Goal: Transaction & Acquisition: Download file/media

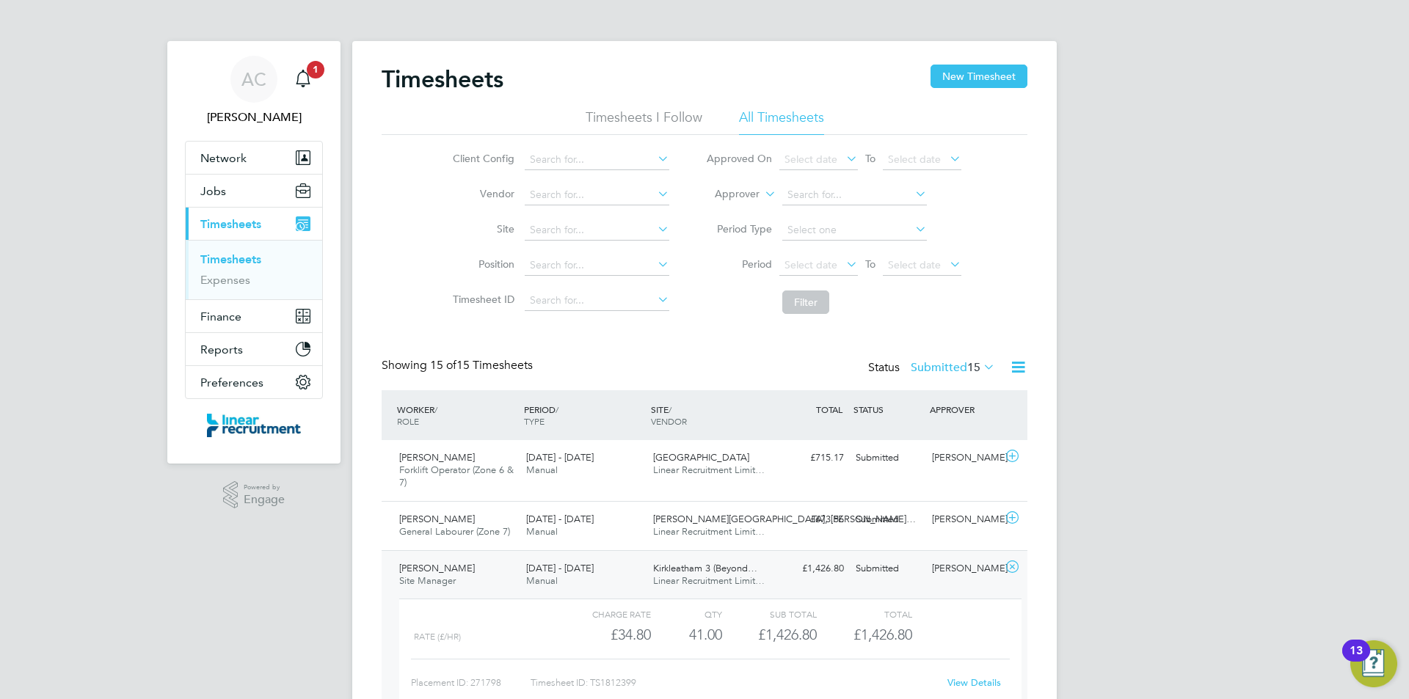
click at [244, 255] on link "Timesheets" at bounding box center [230, 259] width 61 height 14
click at [938, 372] on label "Submitted 15" at bounding box center [953, 367] width 84 height 15
click at [934, 429] on li "Submitted" at bounding box center [934, 435] width 68 height 21
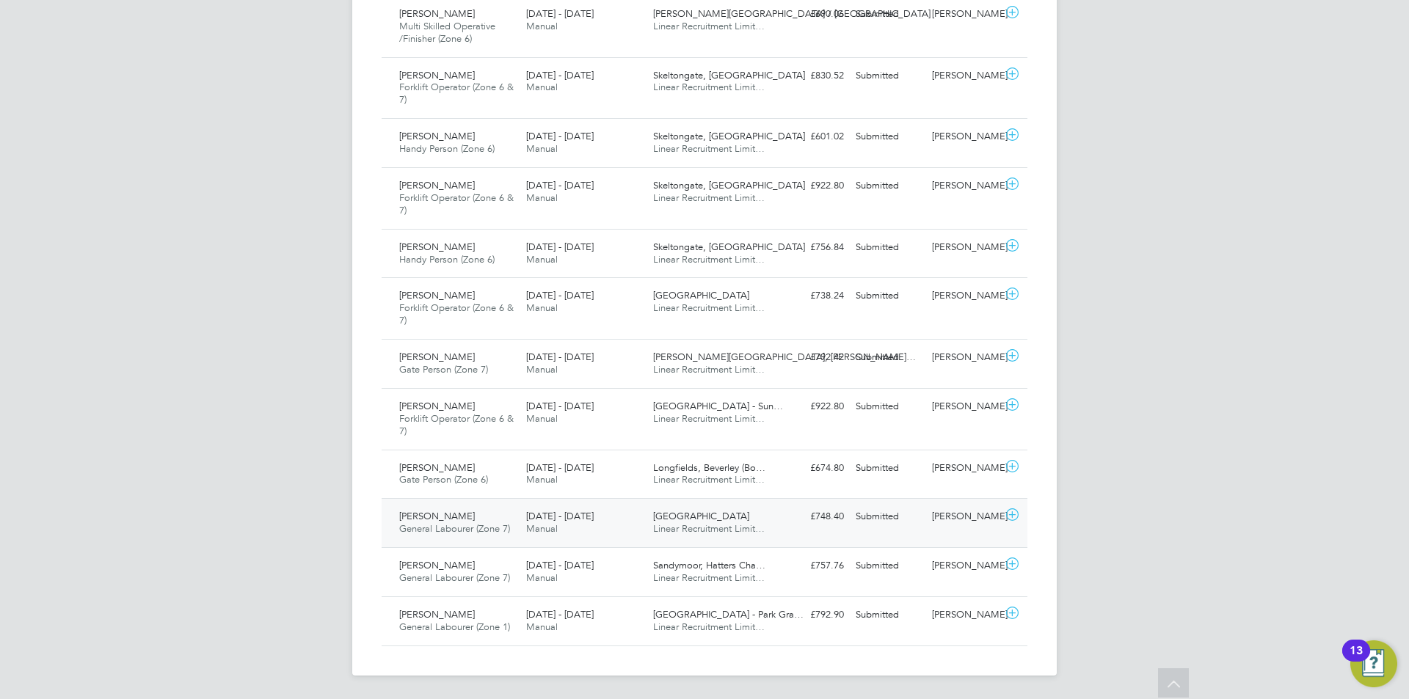
click at [470, 526] on span "General Labourer (Zone 7)" at bounding box center [454, 529] width 111 height 12
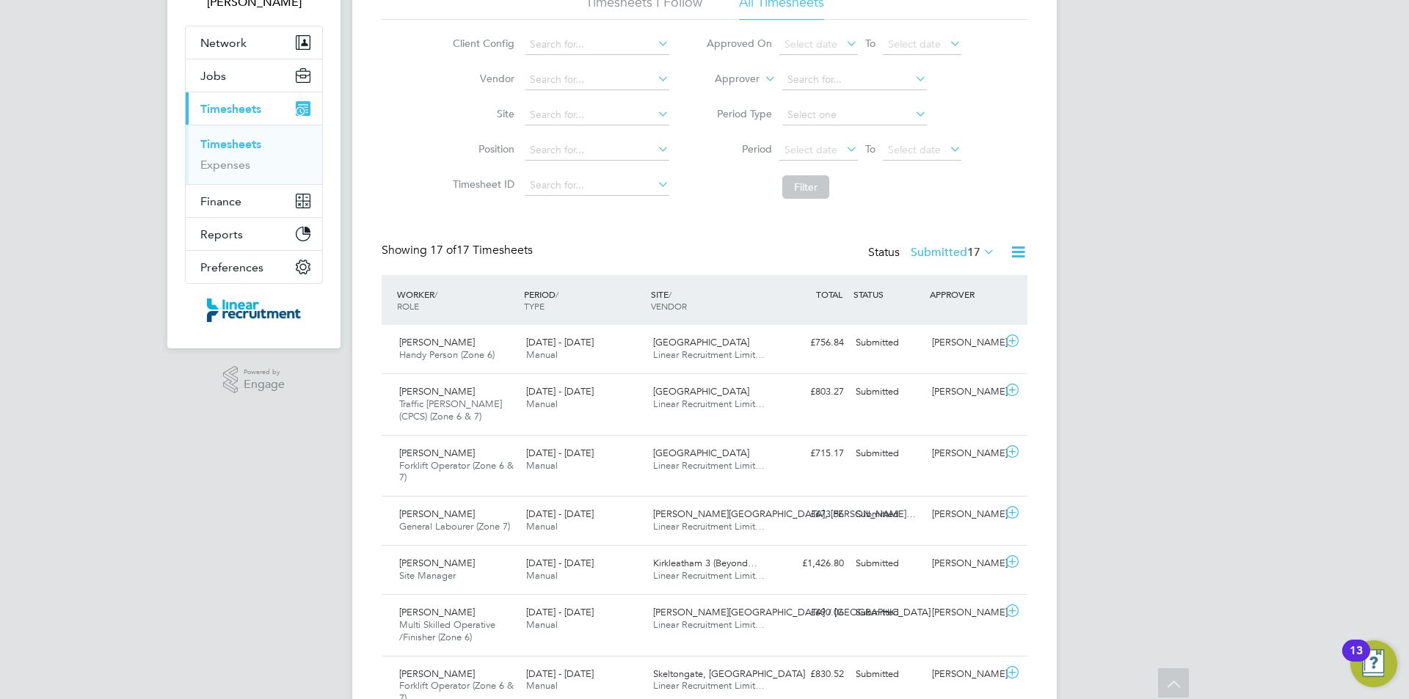
click at [917, 250] on label "Submitted 17" at bounding box center [953, 252] width 84 height 15
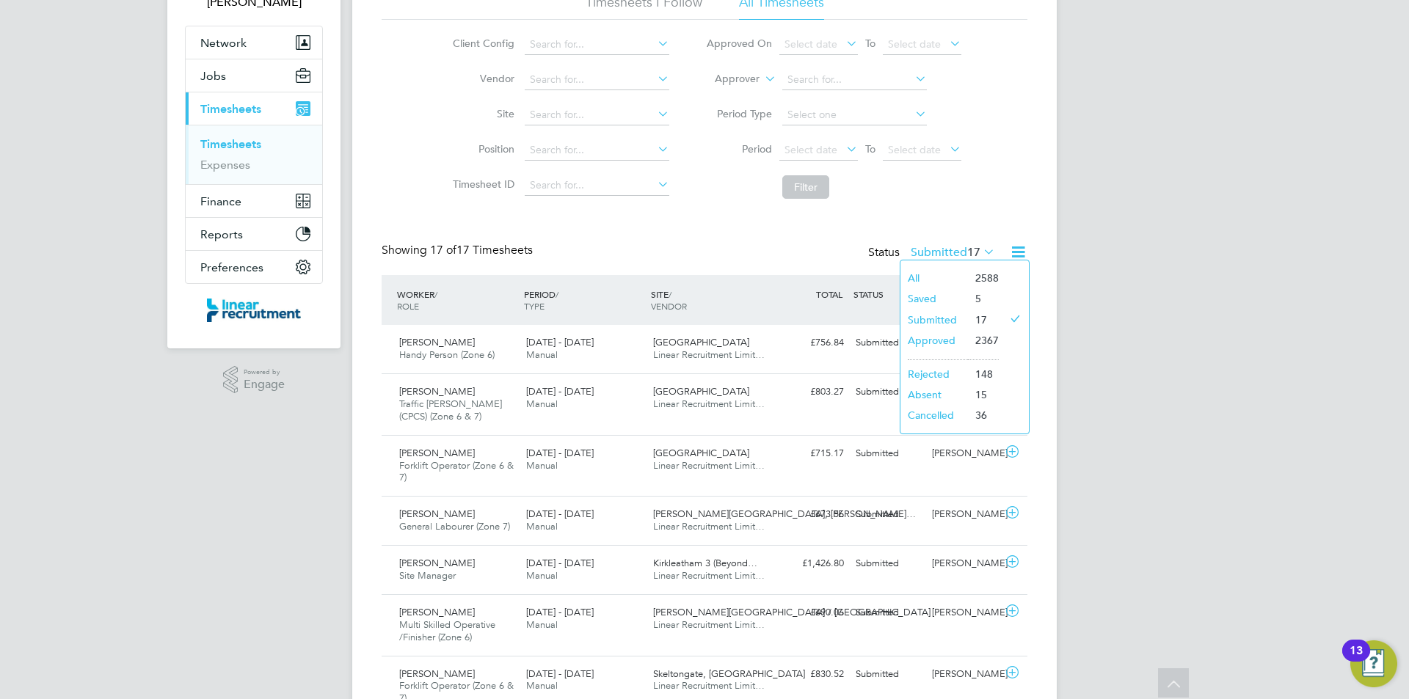
click at [930, 336] on li "Approved" at bounding box center [934, 340] width 68 height 21
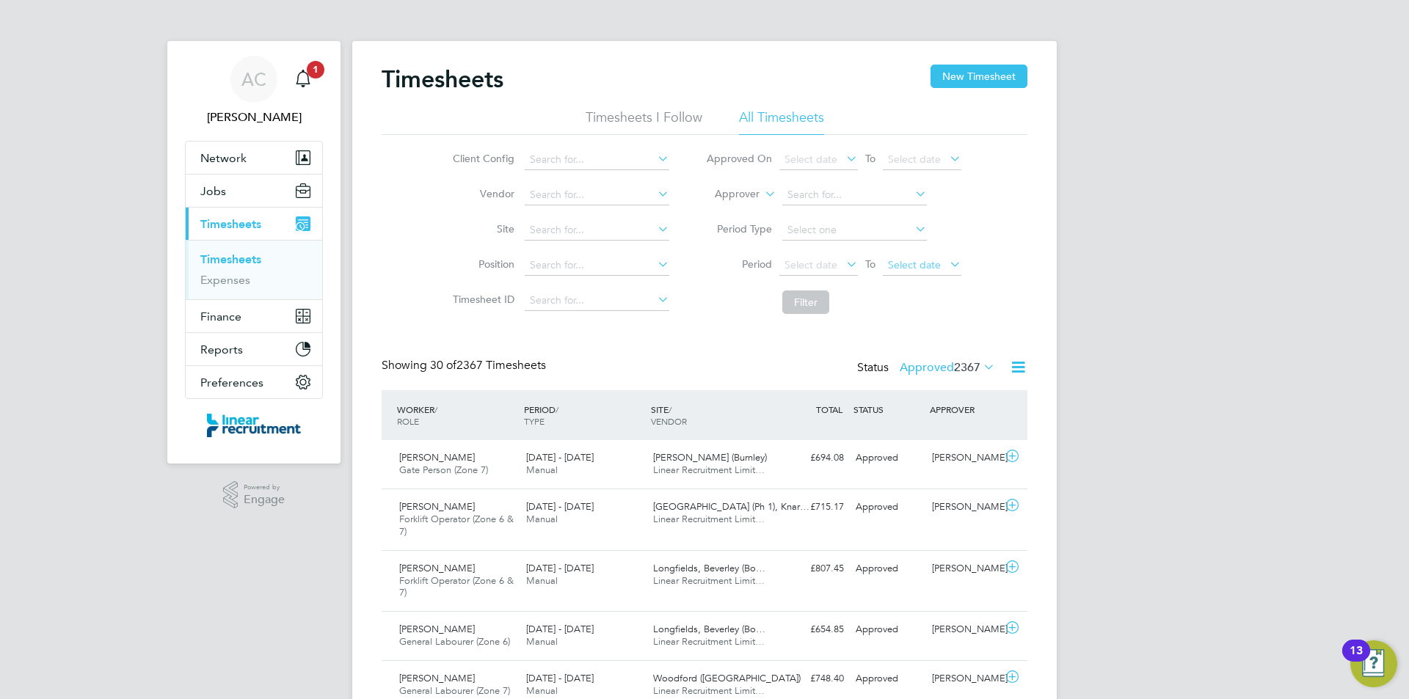
click at [910, 261] on span "Select date" at bounding box center [914, 264] width 53 height 13
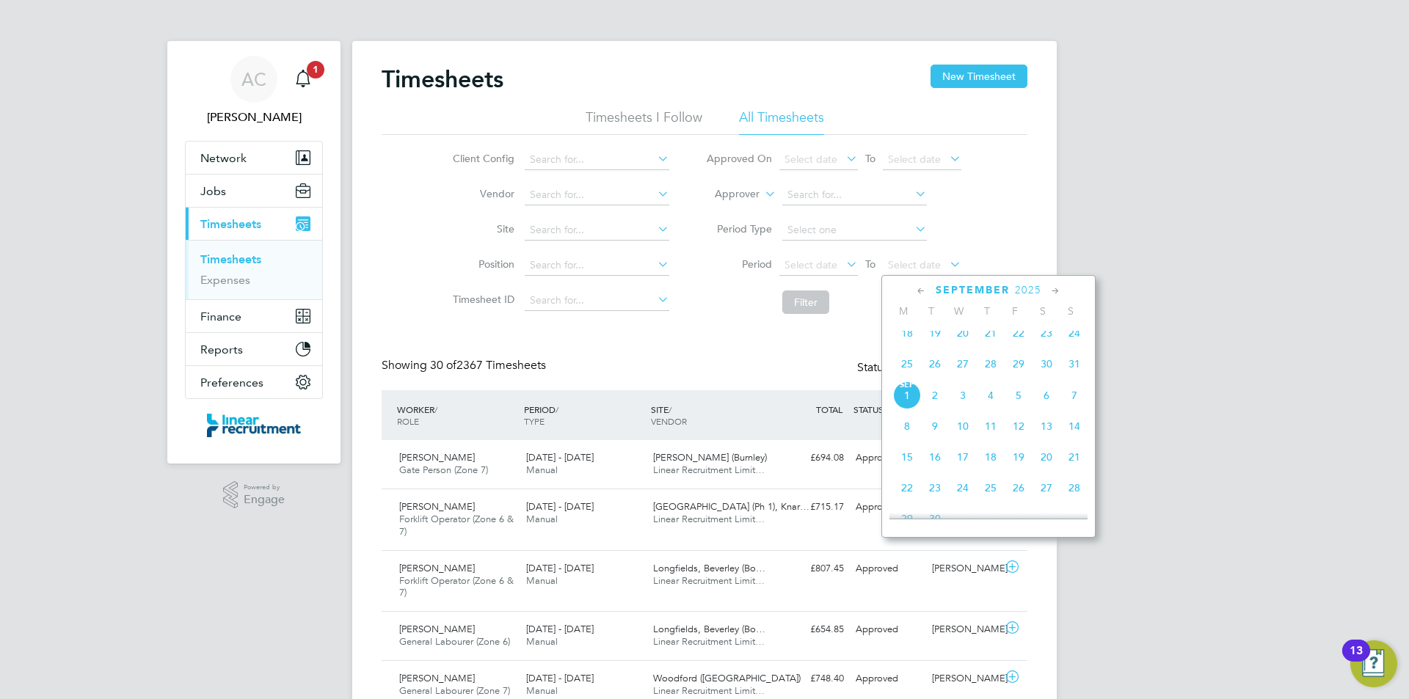
click at [1079, 376] on span "31" at bounding box center [1074, 364] width 28 height 28
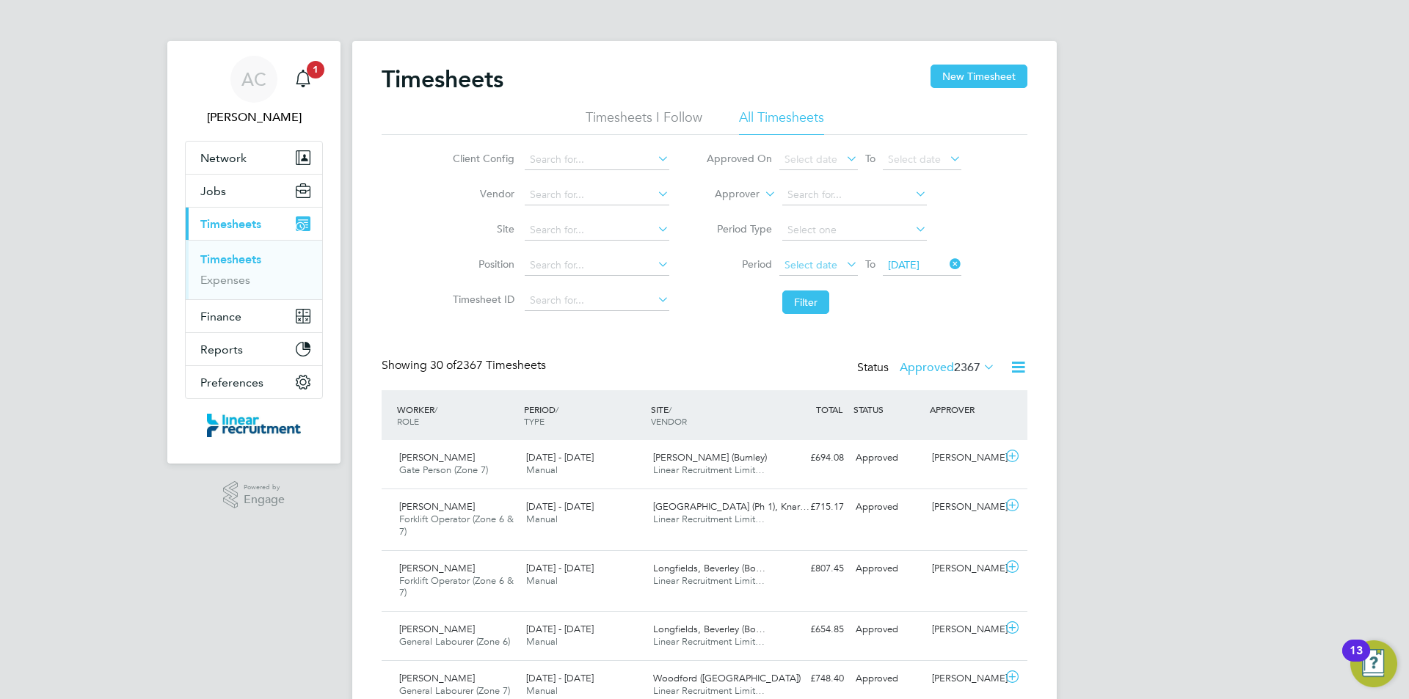
click at [812, 274] on span "Select date" at bounding box center [818, 266] width 79 height 20
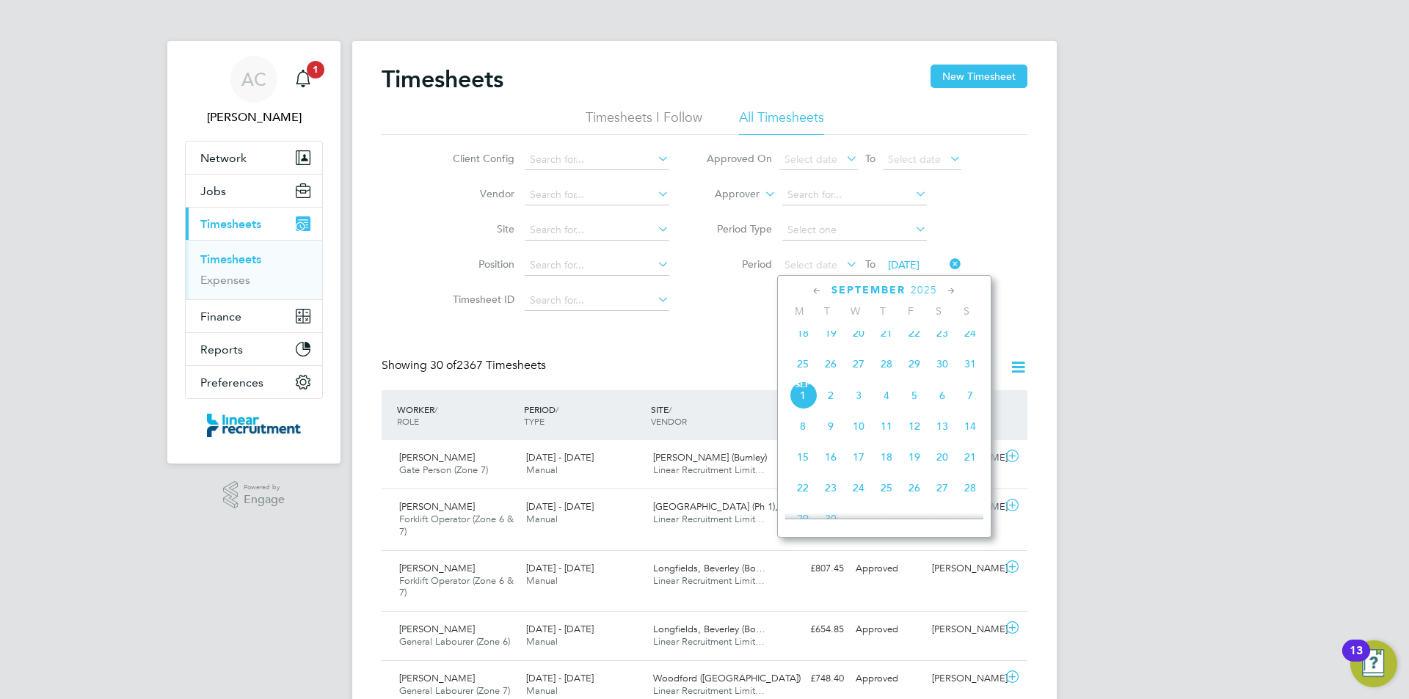
click at [806, 378] on span "25" at bounding box center [803, 364] width 28 height 28
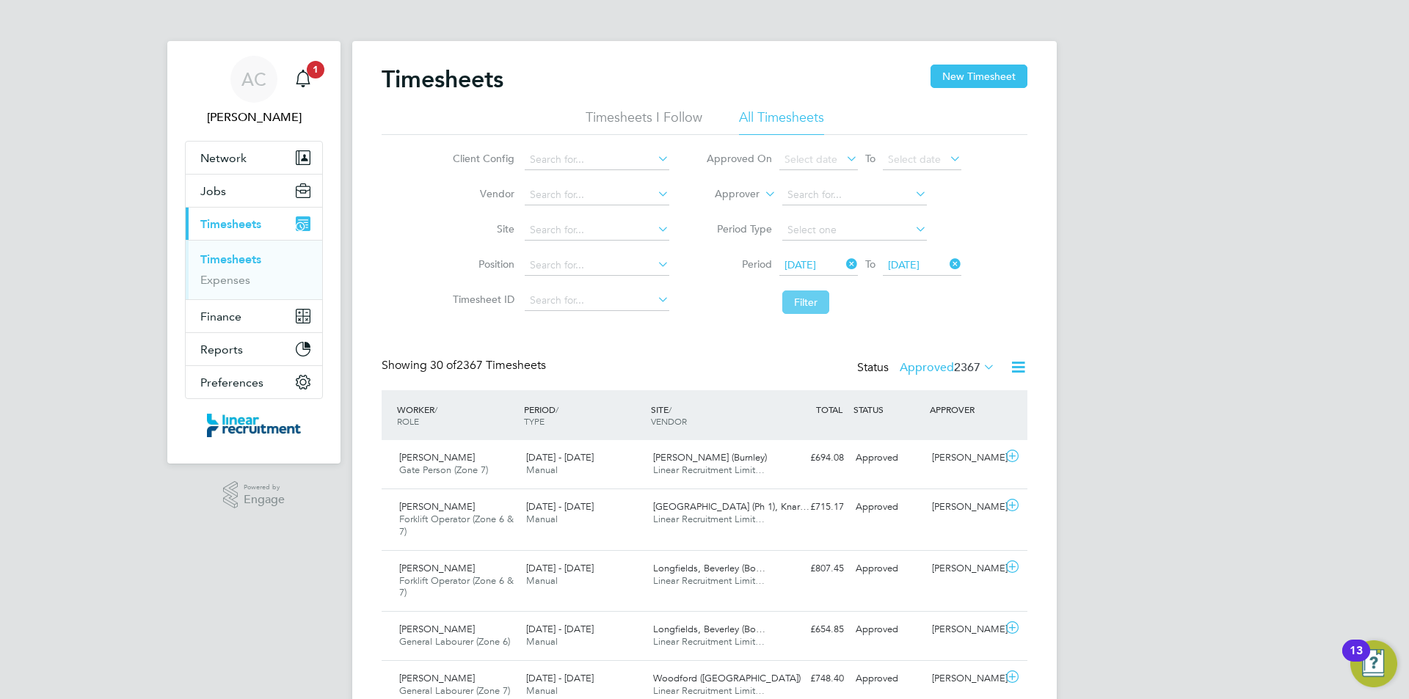
click at [801, 296] on button "Filter" at bounding box center [805, 302] width 47 height 23
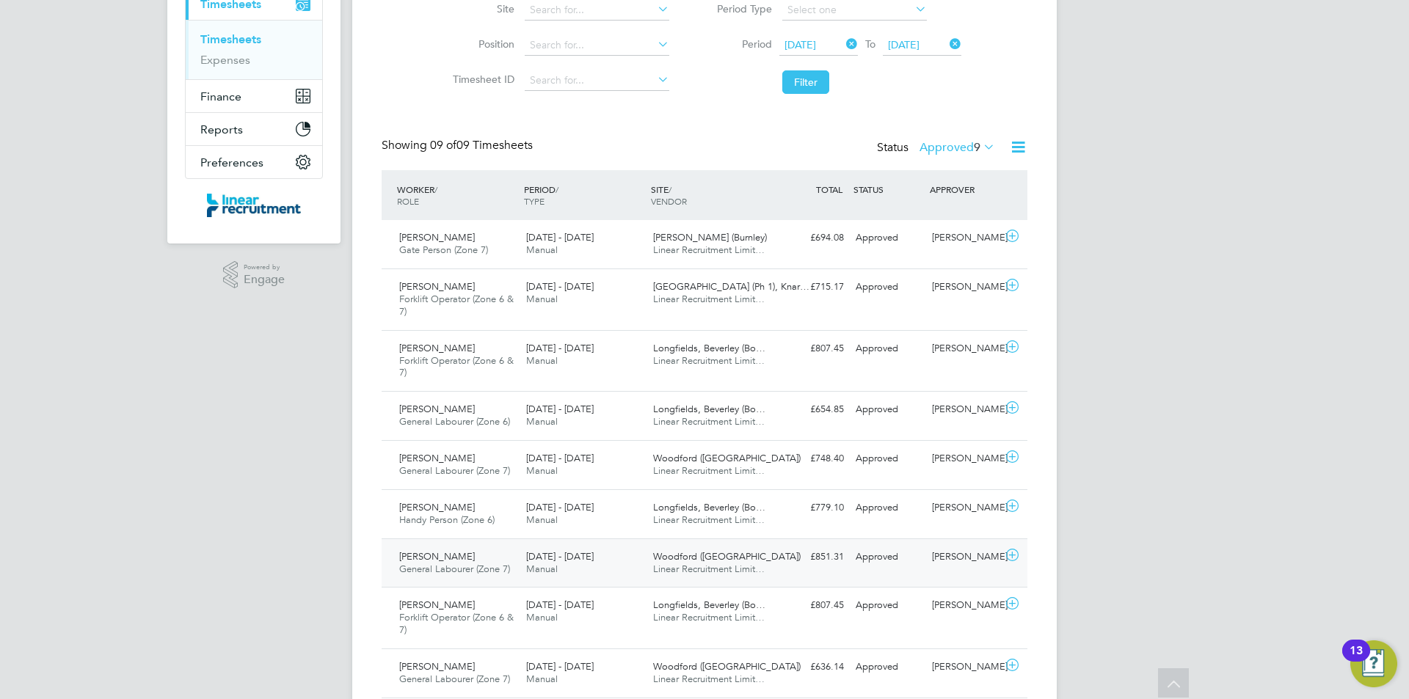
click at [513, 575] on div "[PERSON_NAME] General Labourer (Zone 7) [DATE] - [DATE]" at bounding box center [456, 563] width 127 height 37
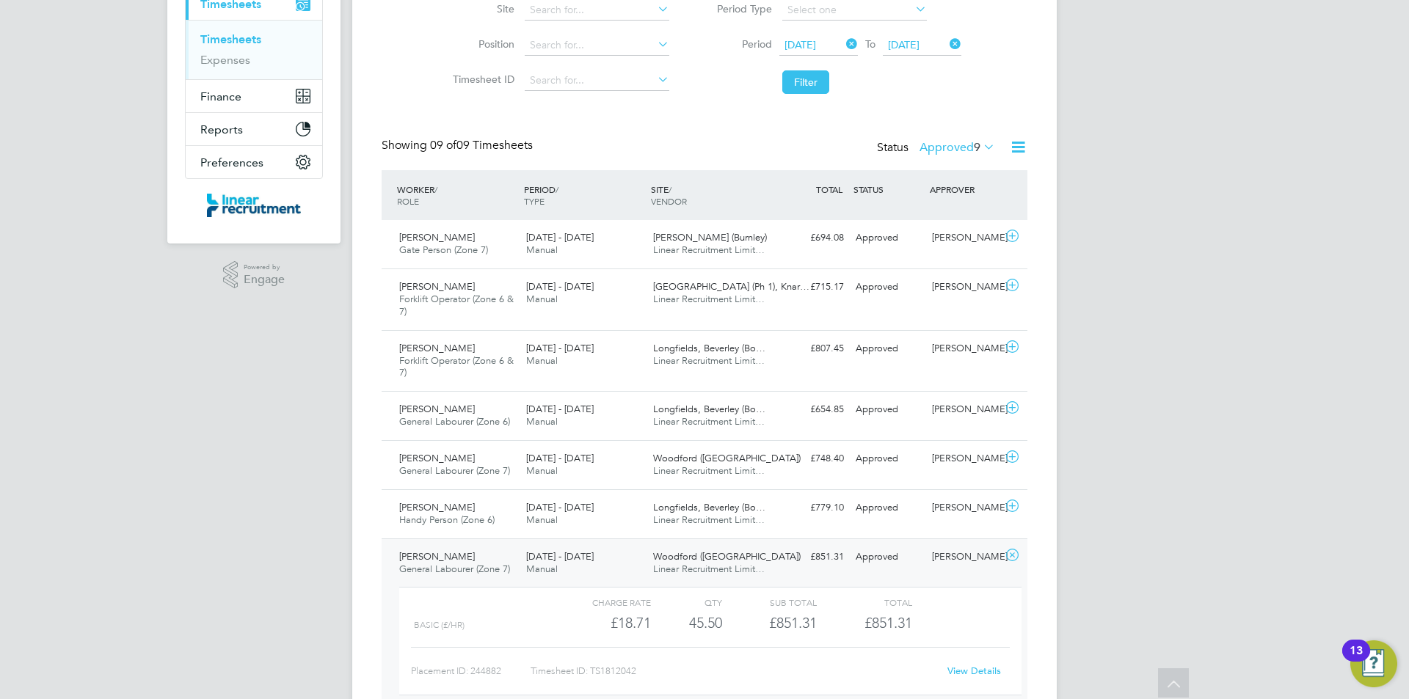
click at [960, 669] on link "View Details" at bounding box center [974, 671] width 54 height 12
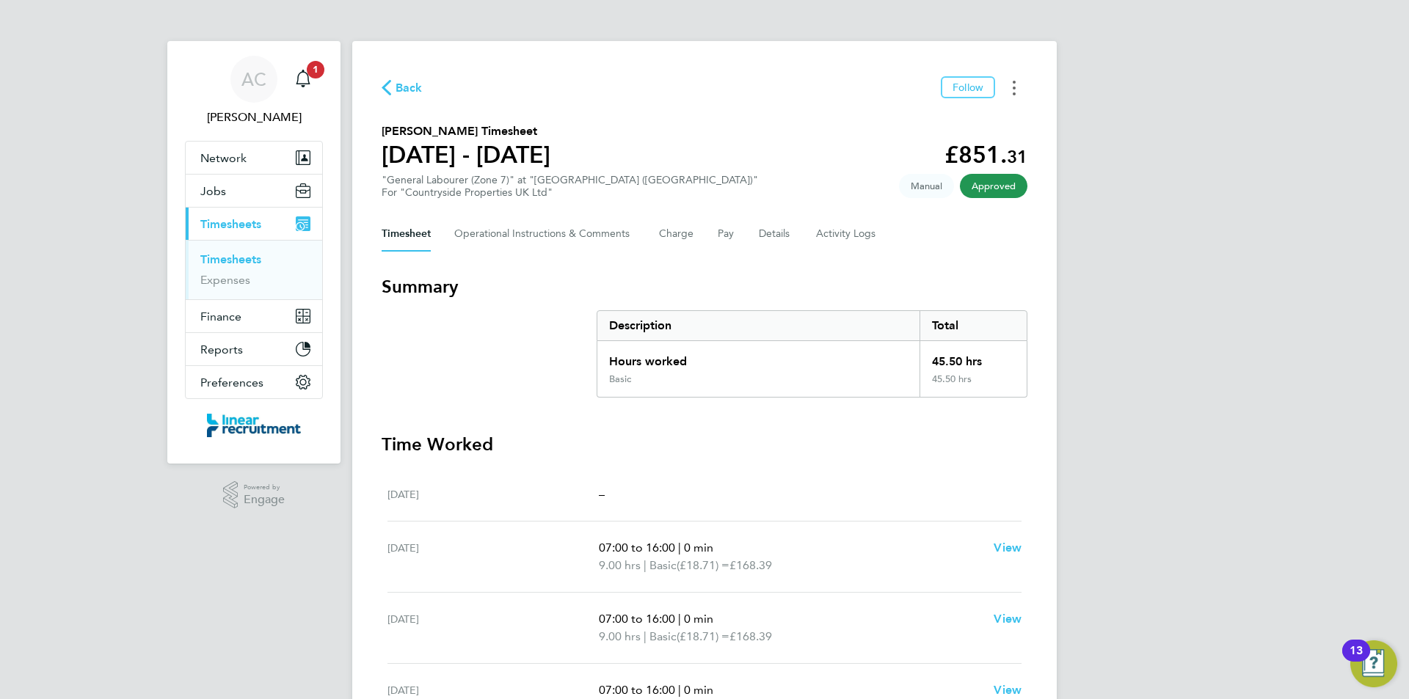
click at [1019, 88] on button "Timesheets Menu" at bounding box center [1014, 87] width 26 height 23
click at [939, 117] on link "Download timesheet" at bounding box center [939, 120] width 176 height 29
click at [409, 90] on span "Back" at bounding box center [409, 88] width 27 height 18
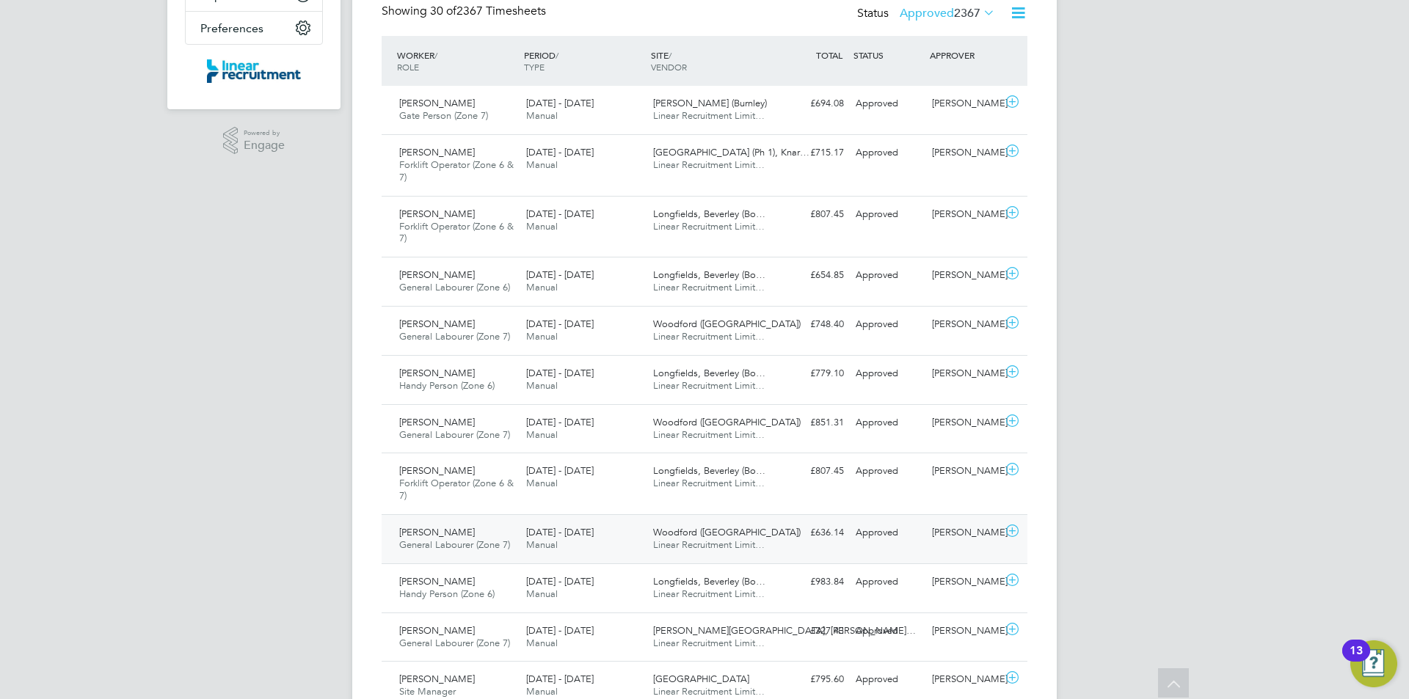
click at [465, 541] on span "General Labourer (Zone 7)" at bounding box center [454, 545] width 111 height 12
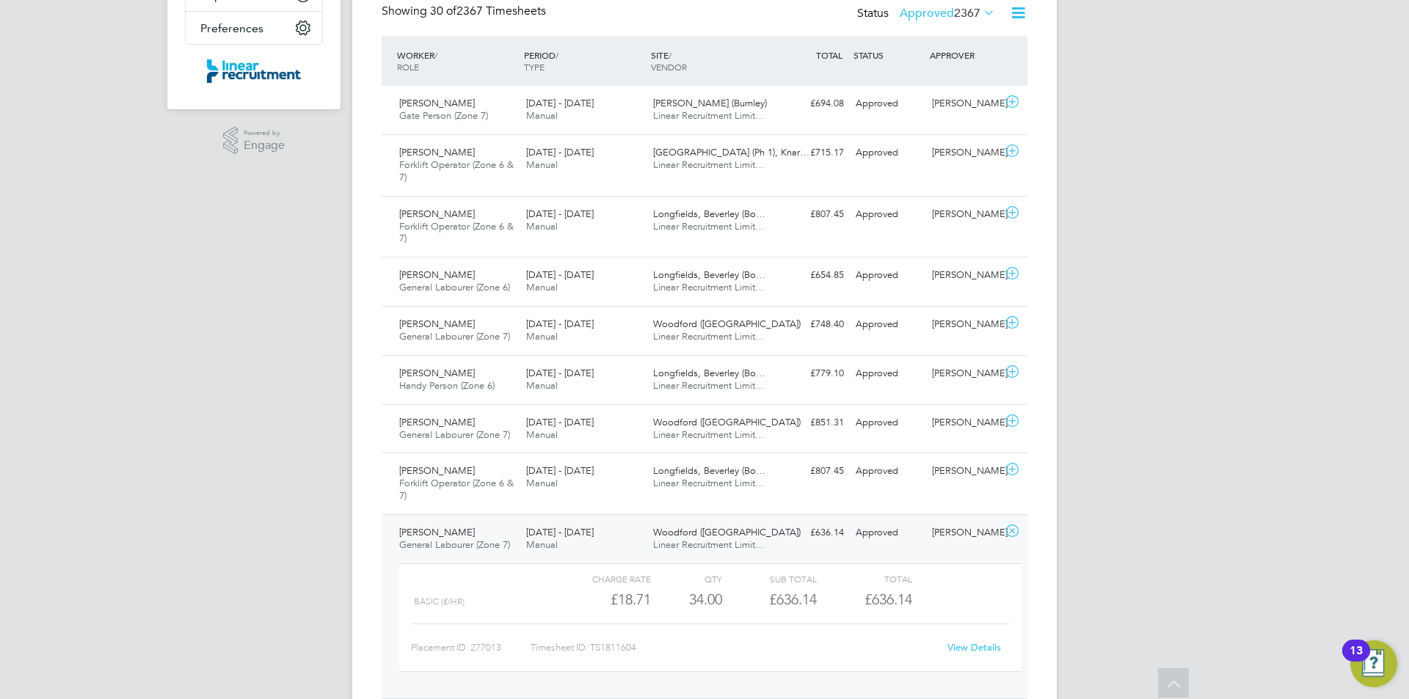
click at [957, 653] on link "View Details" at bounding box center [974, 647] width 54 height 12
click at [472, 324] on div "Lucas Kavanagh General Labourer (Zone 7) 25 - 31 Aug 2025" at bounding box center [456, 331] width 127 height 37
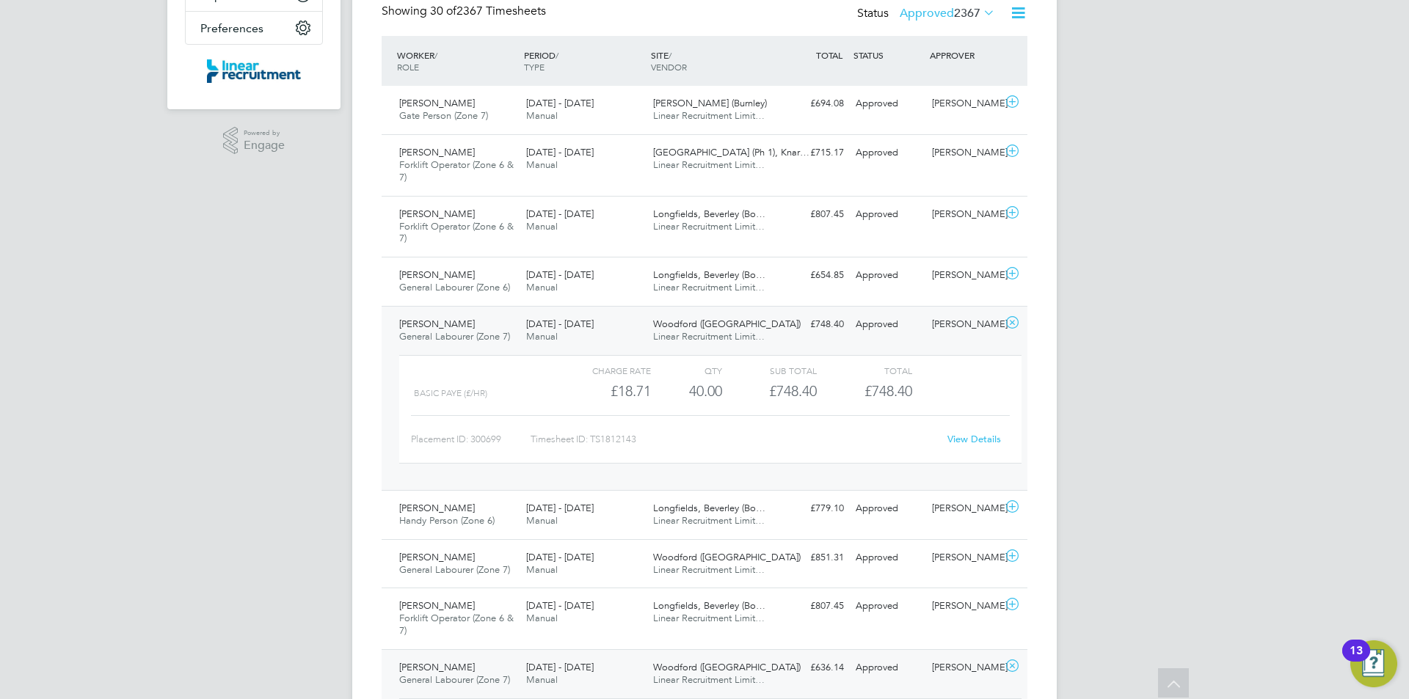
click at [972, 439] on link "View Details" at bounding box center [974, 439] width 54 height 12
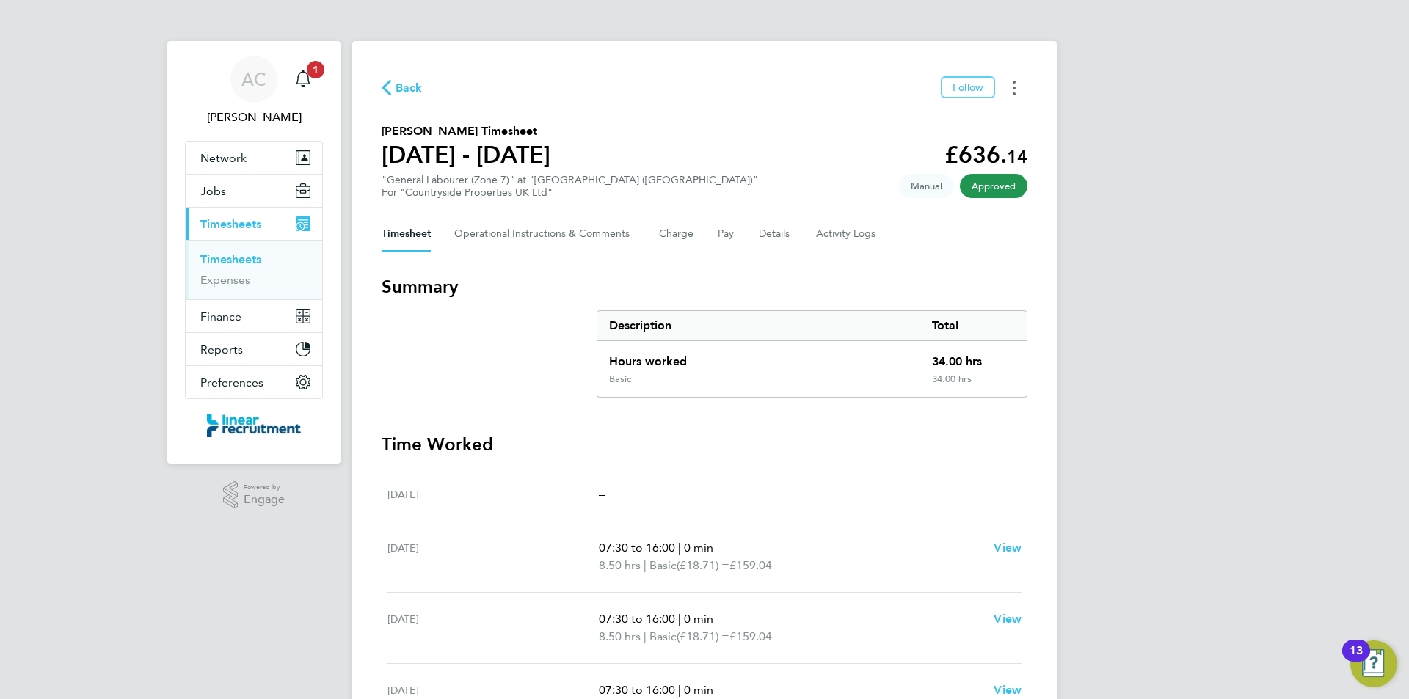
click at [1020, 82] on button "Timesheets Menu" at bounding box center [1014, 87] width 26 height 23
click at [950, 120] on link "Download timesheet" at bounding box center [939, 120] width 176 height 29
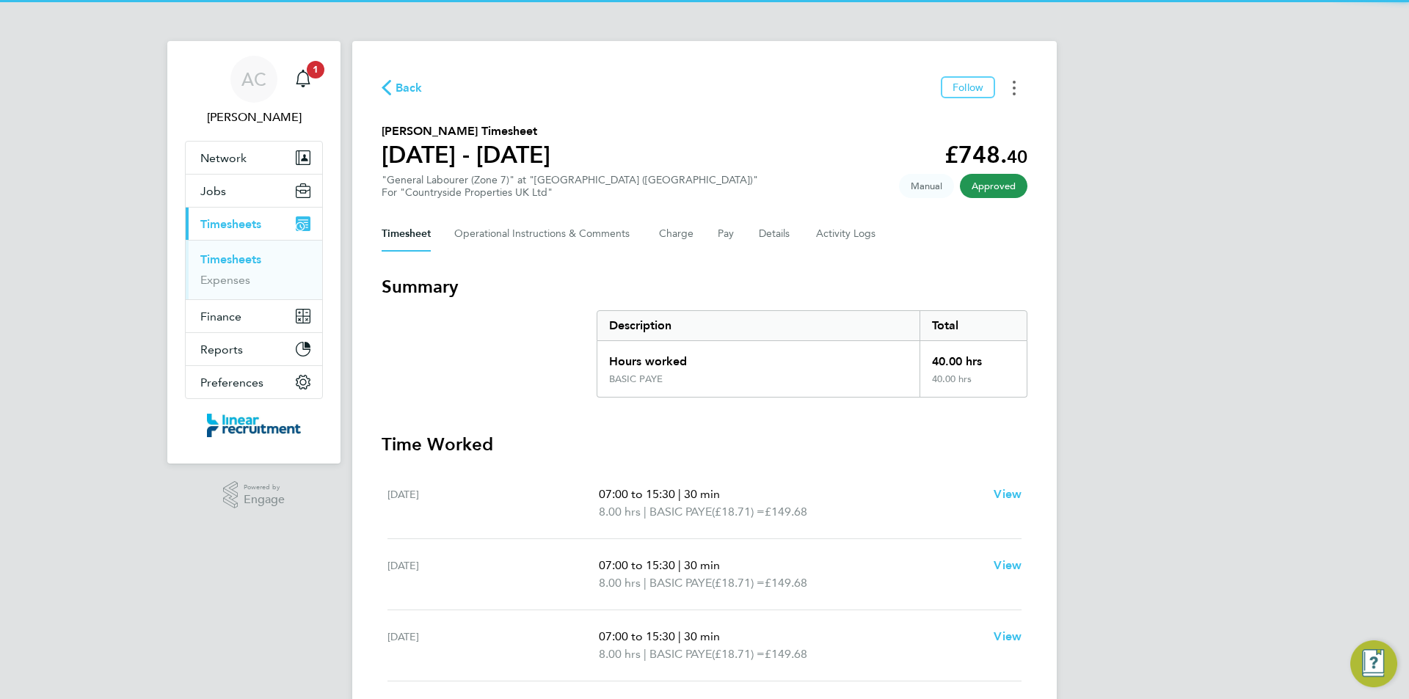
click at [1022, 84] on button "Timesheets Menu" at bounding box center [1014, 87] width 26 height 23
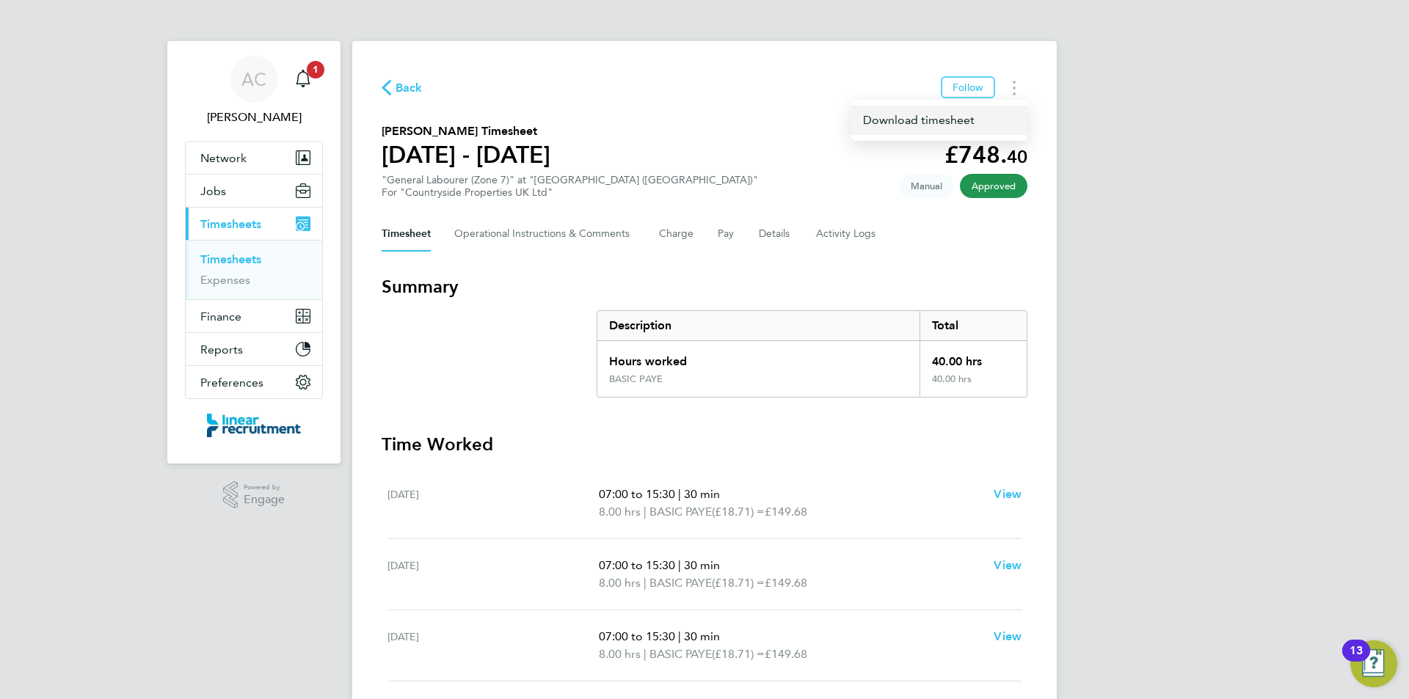
click at [903, 110] on link "Download timesheet" at bounding box center [939, 120] width 176 height 29
